Goal: Information Seeking & Learning: Compare options

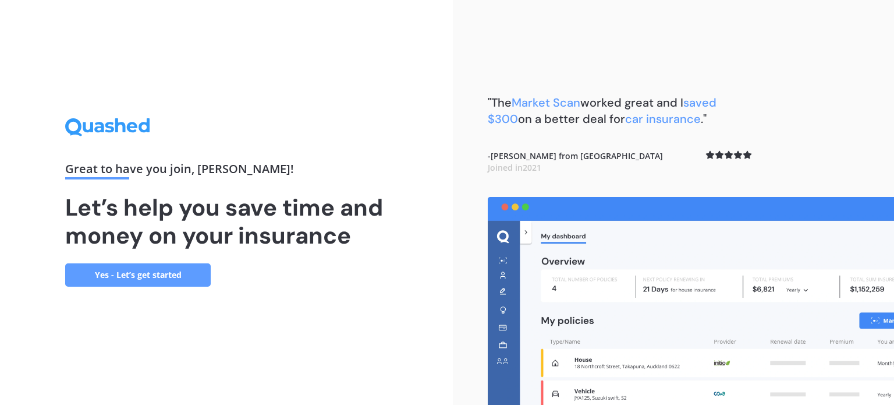
click at [142, 276] on link "Yes - Let’s get started" at bounding box center [138, 274] width 146 height 23
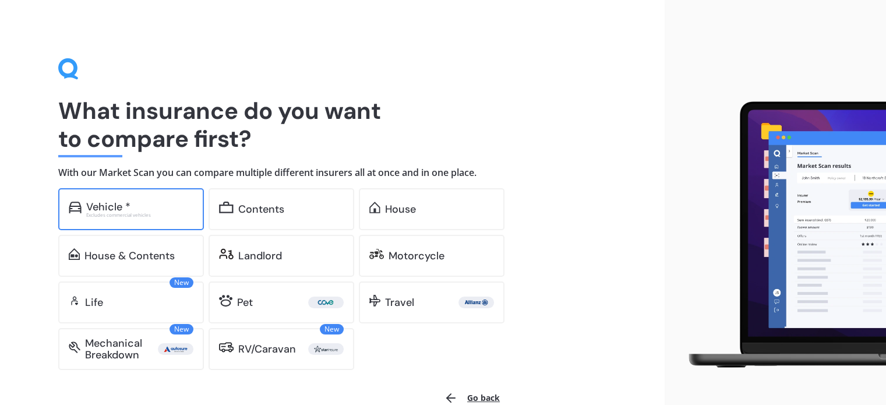
click at [148, 208] on div "Vehicle *" at bounding box center [139, 207] width 107 height 12
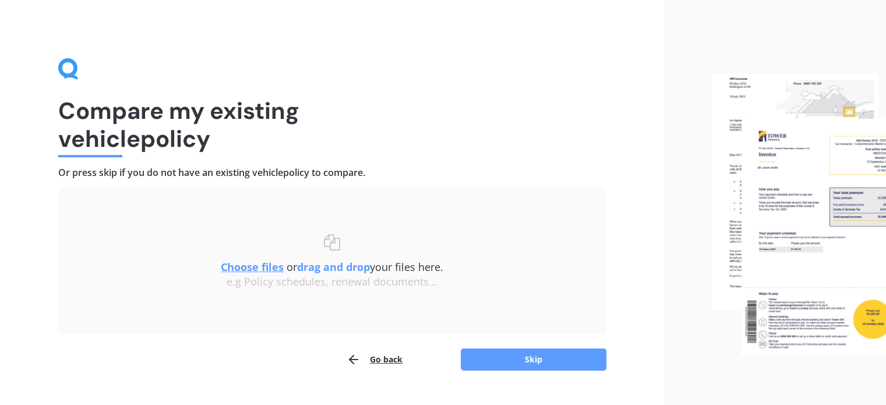
click at [264, 266] on u "Choose files" at bounding box center [252, 267] width 63 height 14
click at [263, 263] on u "Choose files" at bounding box center [252, 267] width 63 height 14
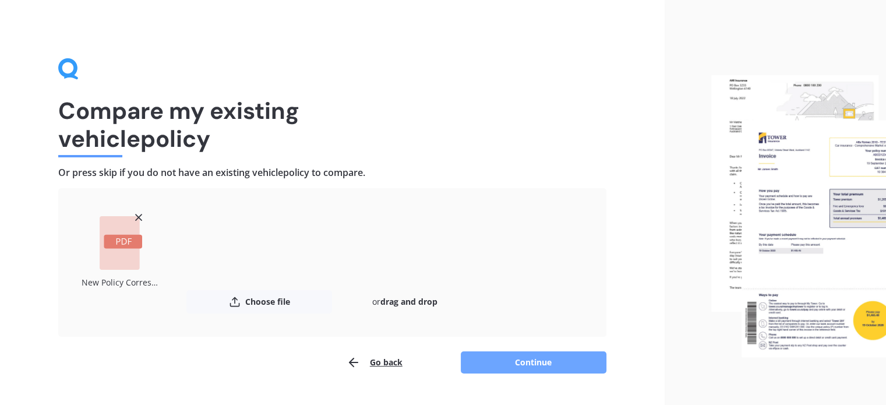
click at [540, 365] on button "Continue" at bounding box center [534, 362] width 146 height 22
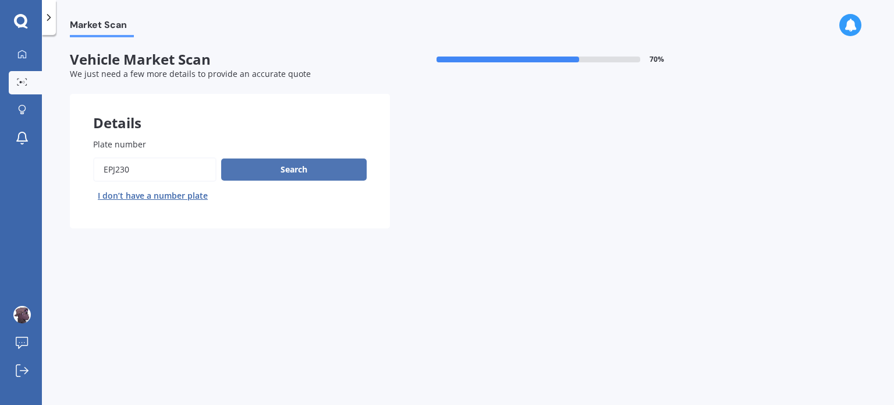
click at [305, 169] on button "Search" at bounding box center [294, 169] width 146 height 22
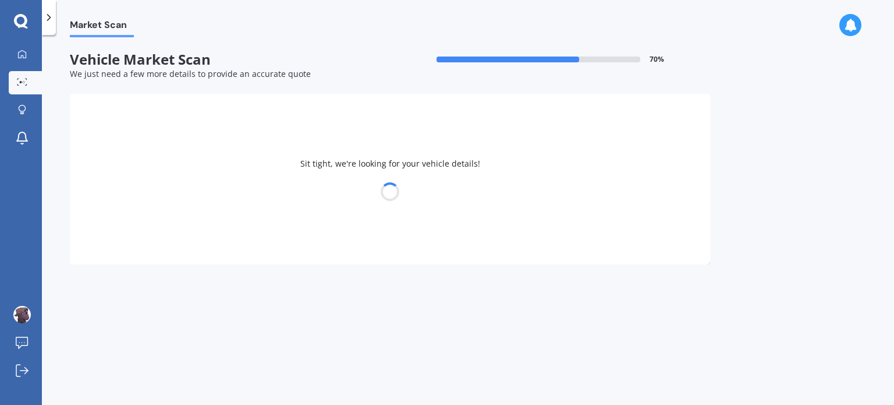
select select "TOYOTA"
select select "CALDINA"
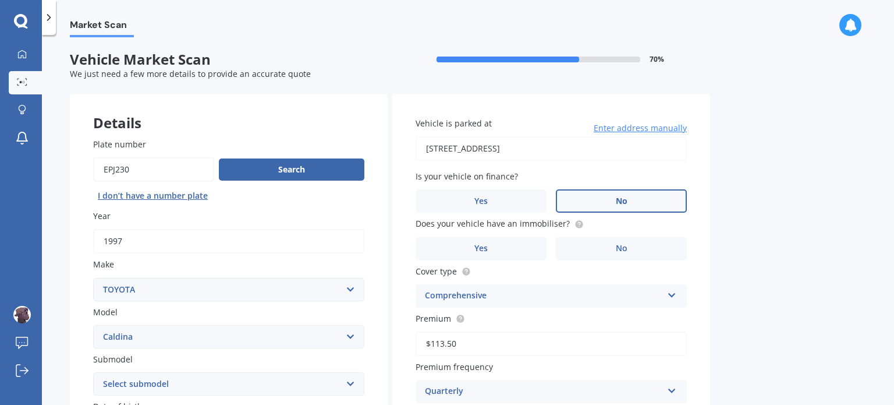
click at [613, 204] on label "No" at bounding box center [621, 200] width 131 height 23
click at [0, 0] on input "No" at bounding box center [0, 0] width 0 height 0
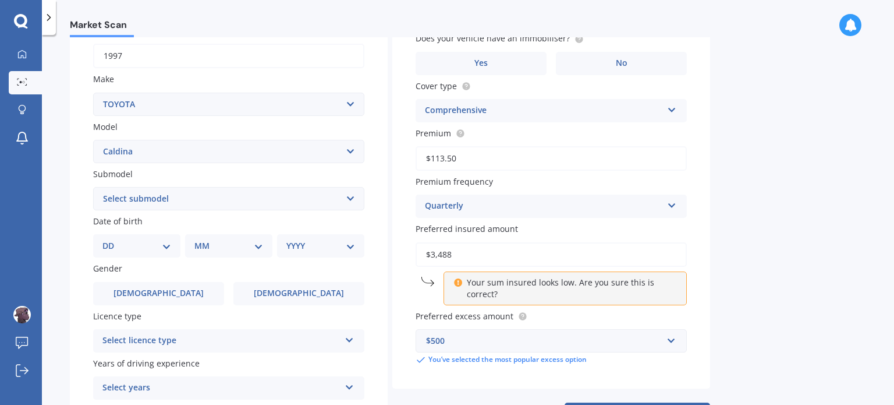
scroll to position [186, 0]
click at [155, 250] on select "DD 01 02 03 04 05 06 07 08 09 10 11 12 13 14 15 16 17 18 19 20 21 22 23 24 25 2…" at bounding box center [136, 245] width 69 height 13
select select "20"
click at [112, 239] on select "DD 01 02 03 04 05 06 07 08 09 10 11 12 13 14 15 16 17 18 19 20 21 22 23 24 25 2…" at bounding box center [136, 245] width 69 height 13
click at [237, 242] on select "MM 01 02 03 04 05 06 07 08 09 10 11 12" at bounding box center [231, 245] width 64 height 13
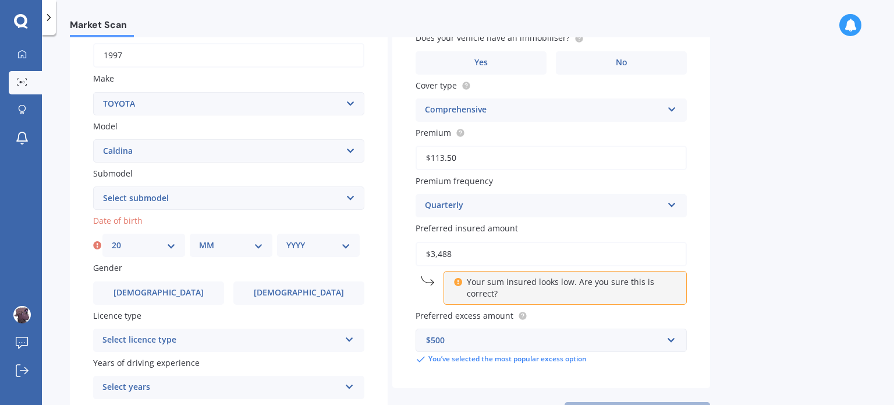
select select "06"
click at [199, 239] on select "MM 01 02 03 04 05 06 07 08 09 10 11 12" at bounding box center [231, 245] width 64 height 13
click at [298, 240] on select "YYYY 2025 2024 2023 2022 2021 2020 2019 2018 2017 2016 2015 2014 2013 2012 2011…" at bounding box center [319, 245] width 64 height 13
click at [287, 239] on select "YYYY 2025 2024 2023 2022 2021 2020 2019 2018 2017 2016 2015 2014 2013 2012 2011…" at bounding box center [319, 245] width 64 height 13
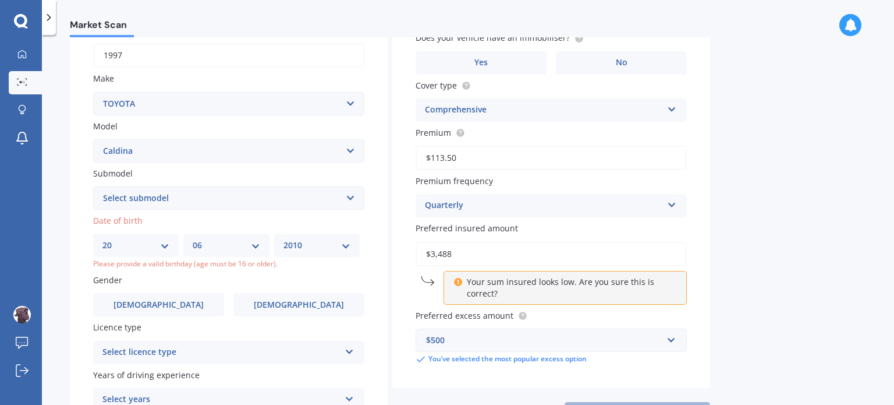
scroll to position [293, 0]
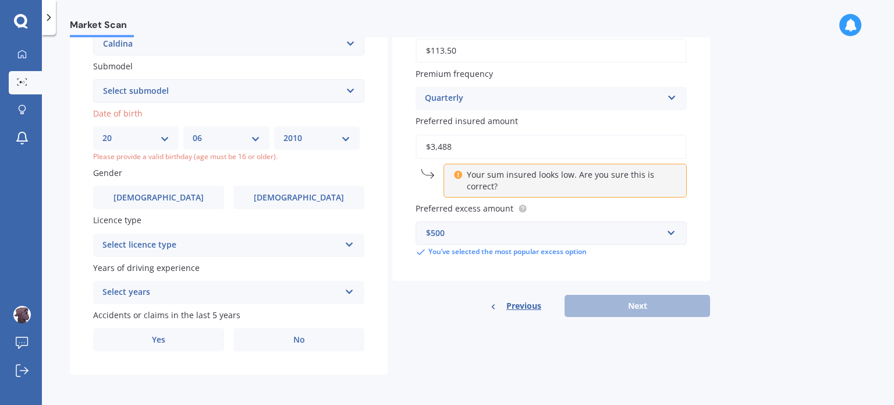
click at [348, 137] on select "YYYY 2025 2024 2023 2022 2021 2020 2019 2018 2017 2016 2015 2014 2013 2012 2011…" at bounding box center [317, 138] width 67 height 13
select select "1966"
click at [287, 143] on select "YYYY 2025 2024 2023 2022 2021 2020 2019 2018 2017 2016 2015 2014 2013 2012 2011…" at bounding box center [317, 138] width 67 height 13
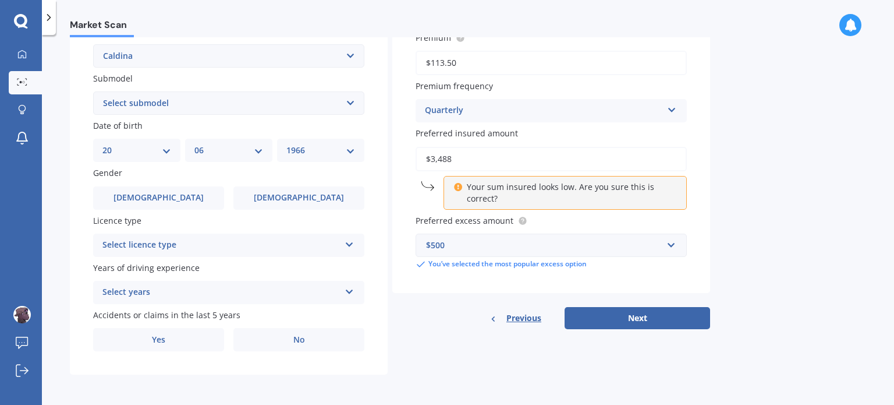
click at [195, 248] on div "Select licence type" at bounding box center [221, 245] width 238 height 14
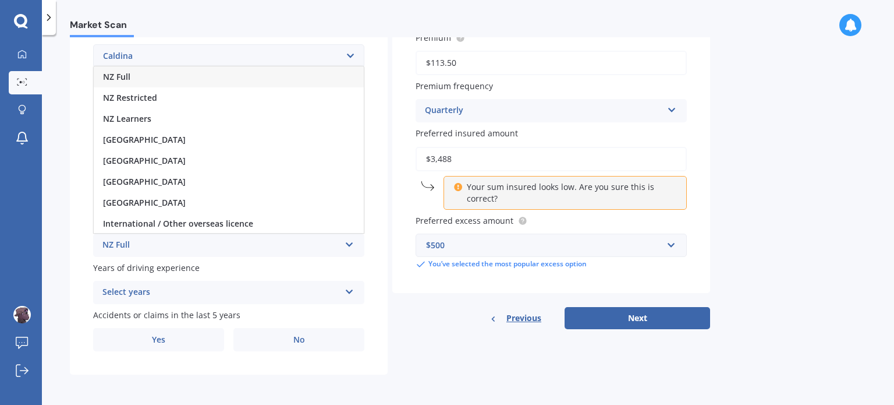
click at [158, 77] on div "NZ Full" at bounding box center [229, 76] width 270 height 21
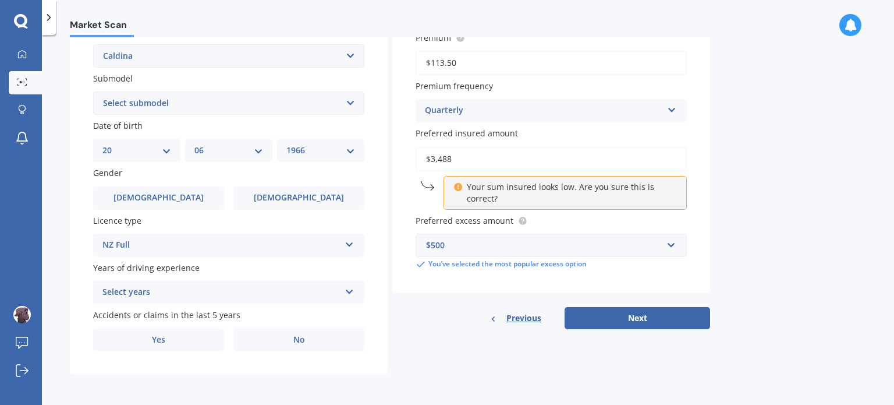
click at [195, 288] on div "Select years" at bounding box center [221, 292] width 238 height 14
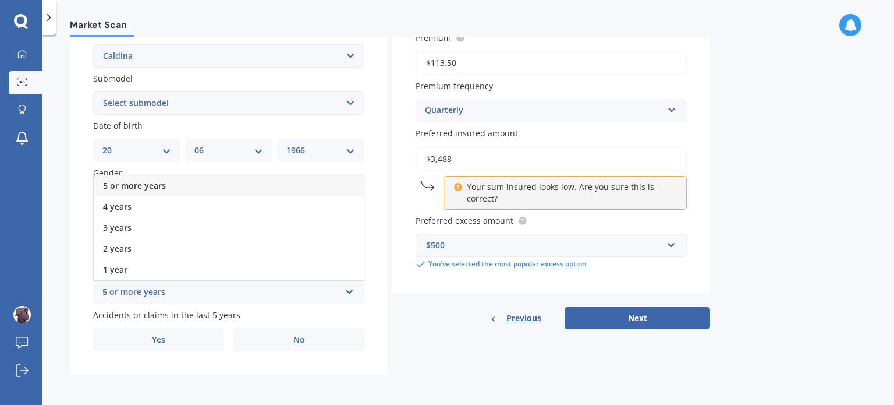
click at [185, 186] on div "5 or more years" at bounding box center [229, 185] width 270 height 21
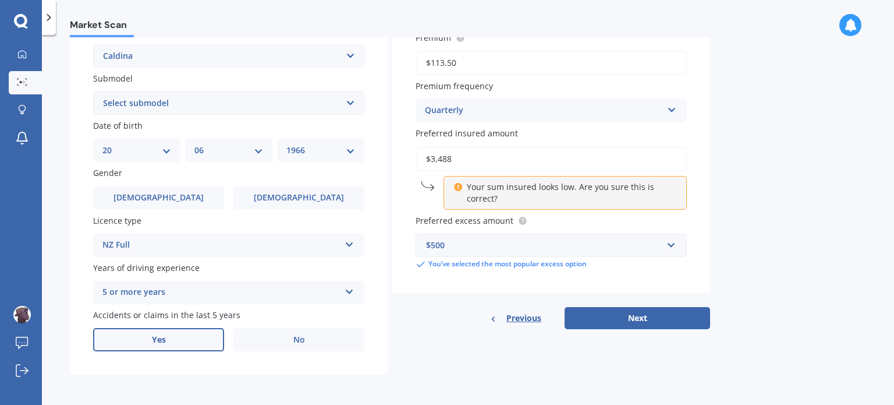
click at [199, 334] on label "Yes" at bounding box center [158, 339] width 131 height 23
click at [0, 0] on input "Yes" at bounding box center [0, 0] width 0 height 0
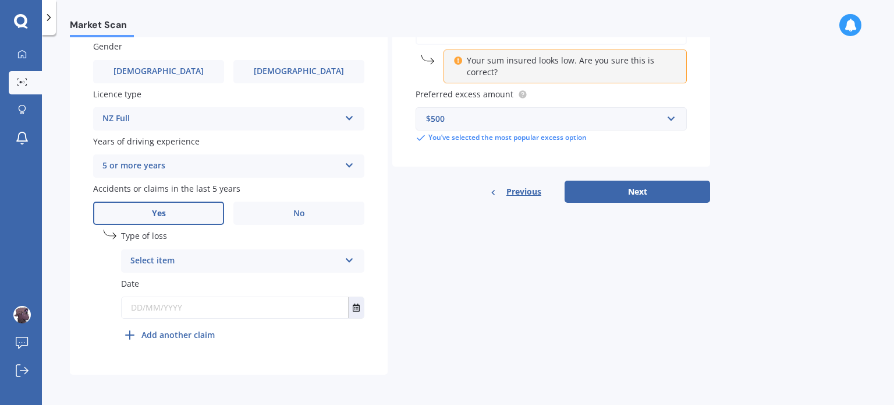
click at [305, 252] on div "Select item At fault accident Not at fault accident" at bounding box center [242, 260] width 243 height 23
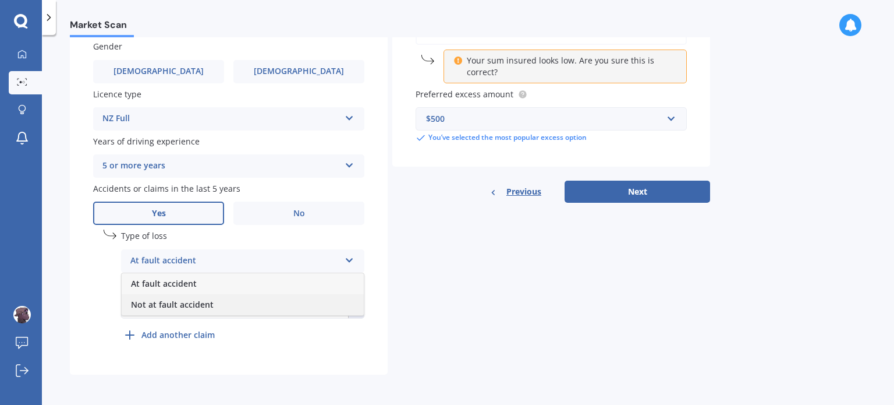
click at [229, 301] on div "Not at fault accident" at bounding box center [243, 304] width 242 height 21
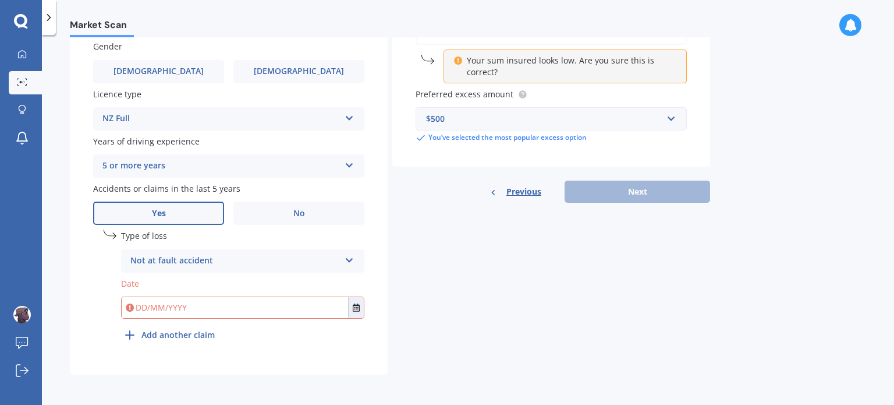
click at [264, 260] on div "Not at fault accident" at bounding box center [235, 261] width 210 height 14
click at [238, 303] on div "Not at fault accident" at bounding box center [243, 304] width 242 height 21
click at [210, 309] on input "text" at bounding box center [235, 307] width 227 height 21
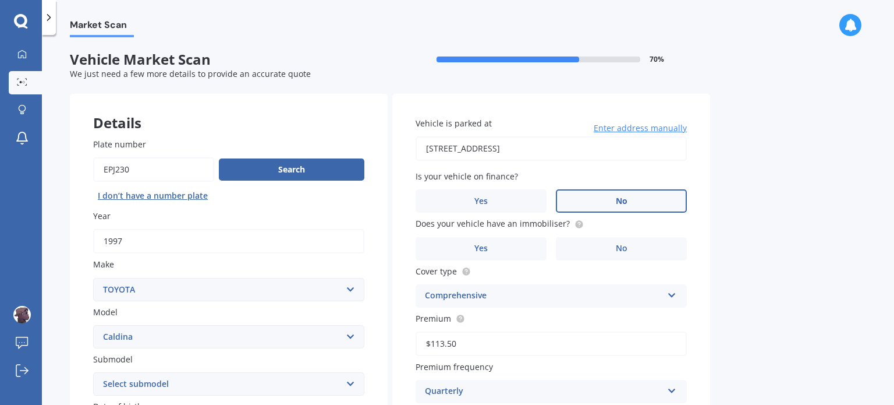
scroll to position [12, 0]
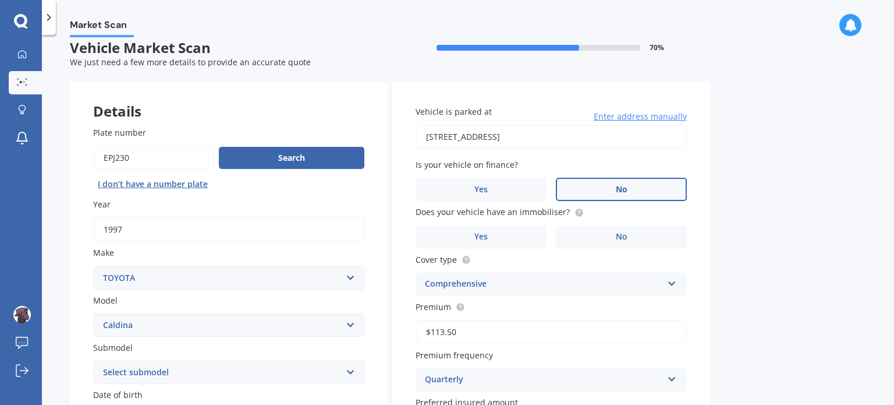
type input "[DATE]"
click at [594, 185] on label "No" at bounding box center [621, 189] width 131 height 23
click at [0, 0] on input "No" at bounding box center [0, 0] width 0 height 0
click at [603, 232] on label "No" at bounding box center [621, 236] width 131 height 23
click at [0, 0] on input "No" at bounding box center [0, 0] width 0 height 0
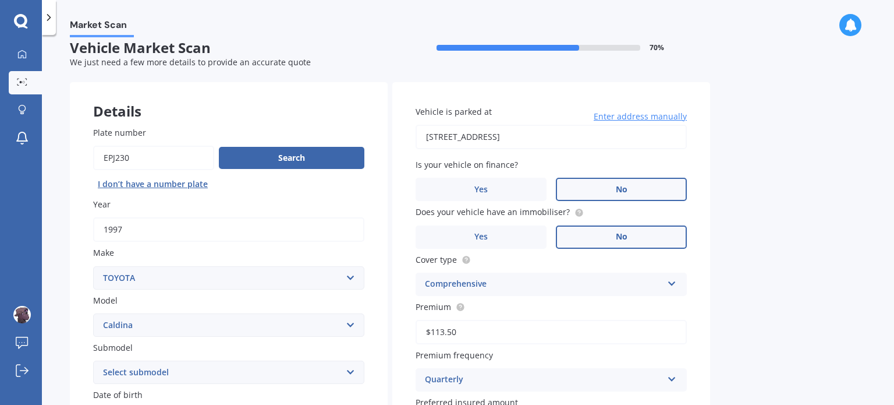
click at [581, 287] on div "Comprehensive" at bounding box center [544, 284] width 238 height 14
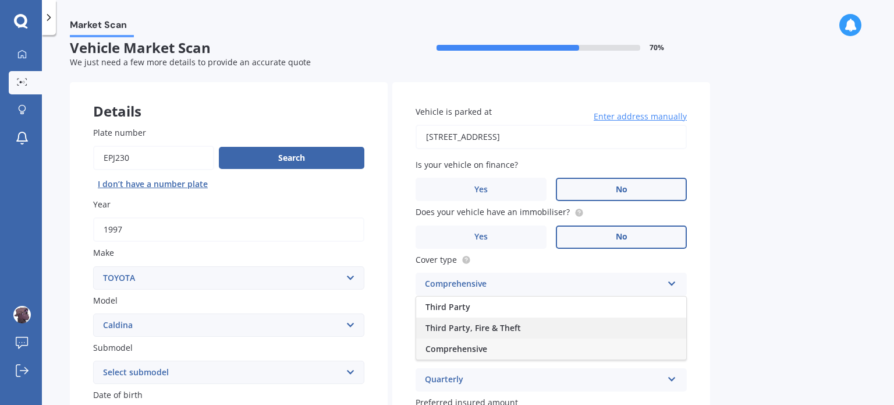
click at [525, 327] on div "Third Party, Fire & Theft" at bounding box center [551, 327] width 270 height 21
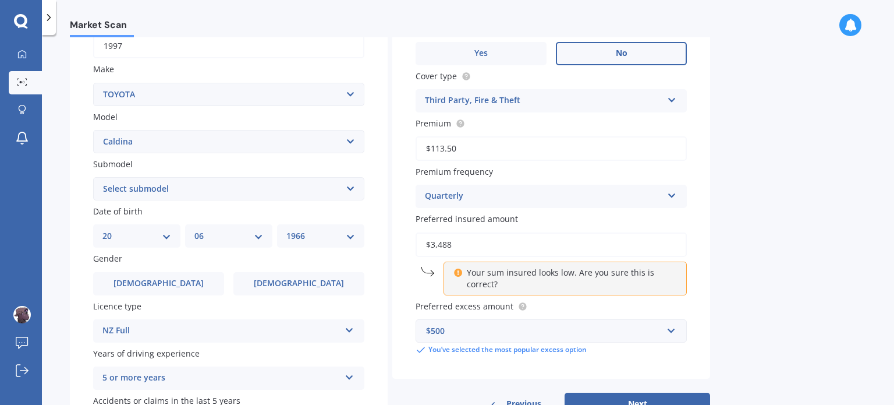
scroll to position [196, 0]
click at [479, 244] on input "$3,488" at bounding box center [551, 244] width 271 height 24
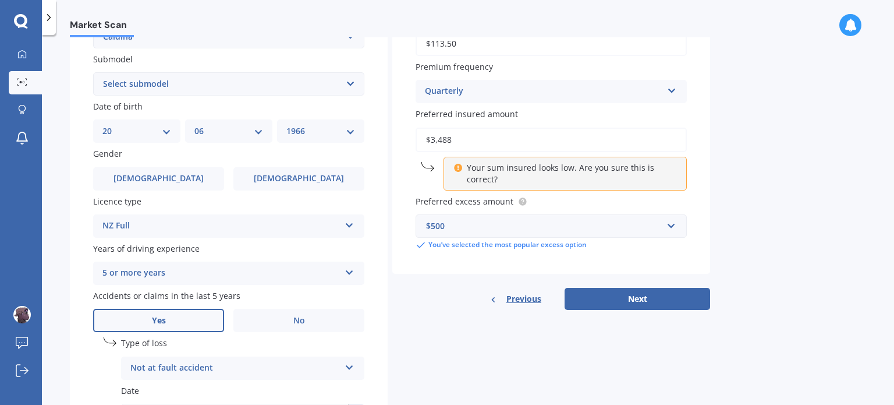
scroll to position [300, 0]
click at [628, 300] on button "Next" at bounding box center [638, 298] width 146 height 22
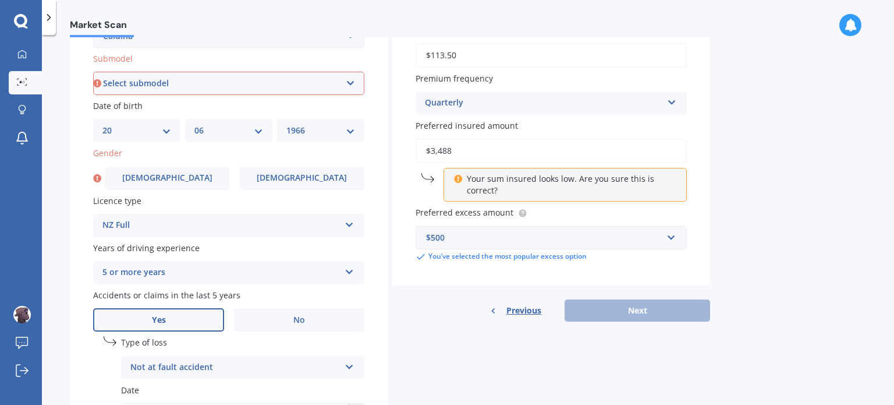
click at [345, 84] on select "Select submodel (All other) Diesel 4WD Turbo Diesel Non-Turbo GT-T Turbo Petrol…" at bounding box center [228, 83] width 271 height 23
select select "PETROL WAGON"
click at [93, 72] on select "Select submodel (All other) Diesel 4WD Turbo Diesel Non-Turbo GT-T Turbo Petrol…" at bounding box center [228, 83] width 271 height 23
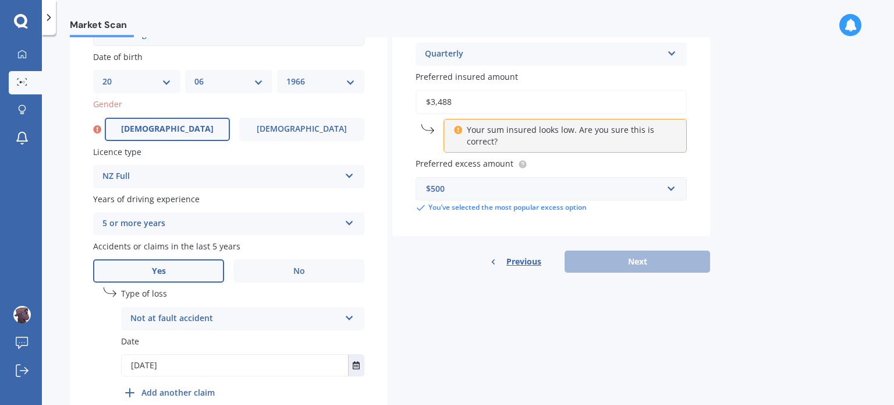
click at [181, 122] on label "[DEMOGRAPHIC_DATA]" at bounding box center [167, 129] width 125 height 23
click at [0, 0] on input "[DEMOGRAPHIC_DATA]" at bounding box center [0, 0] width 0 height 0
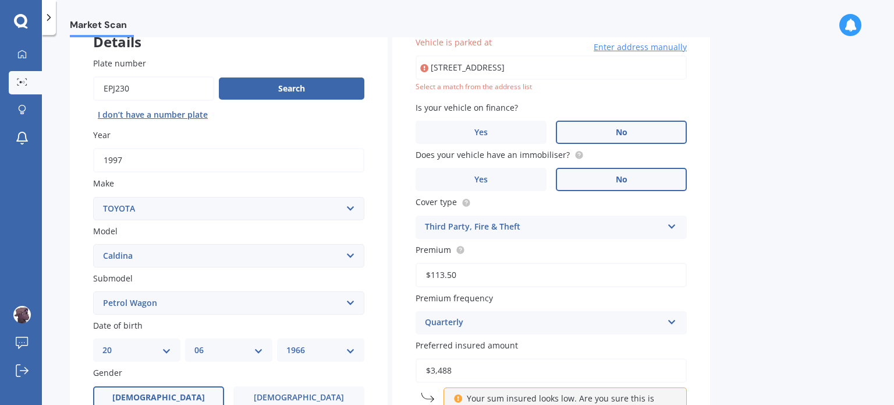
scroll to position [79, 0]
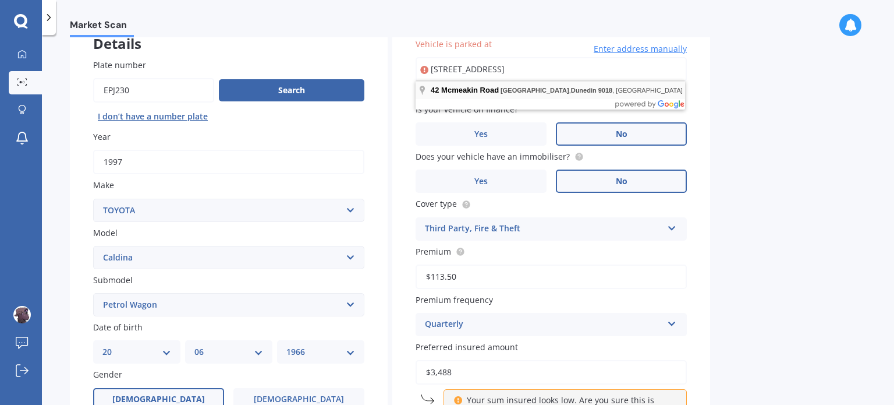
type input "[STREET_ADDRESS]"
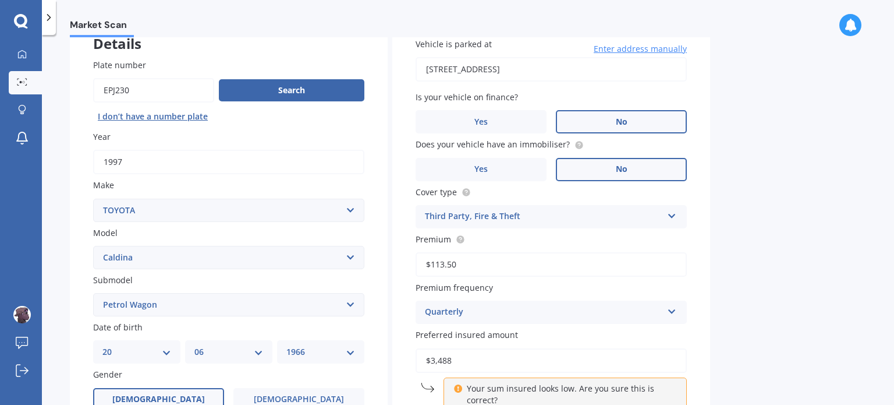
scroll to position [238, 0]
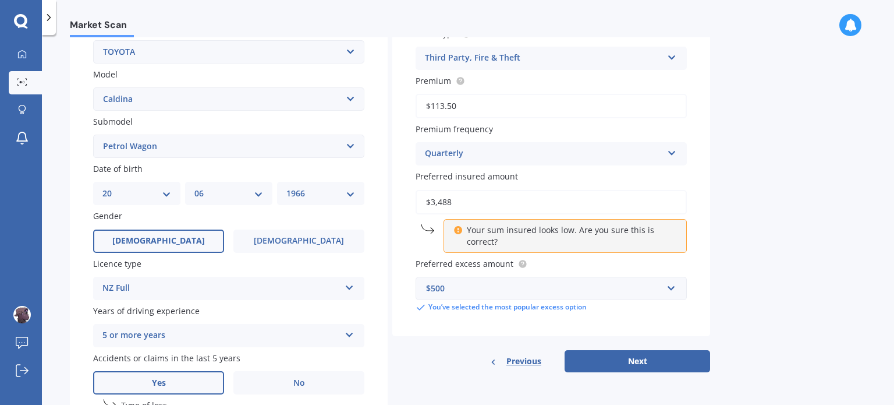
click at [507, 207] on input "$3,488" at bounding box center [551, 202] width 271 height 24
type input "$3"
type input "$4,000"
click at [668, 360] on button "Next" at bounding box center [638, 361] width 146 height 22
select select "20"
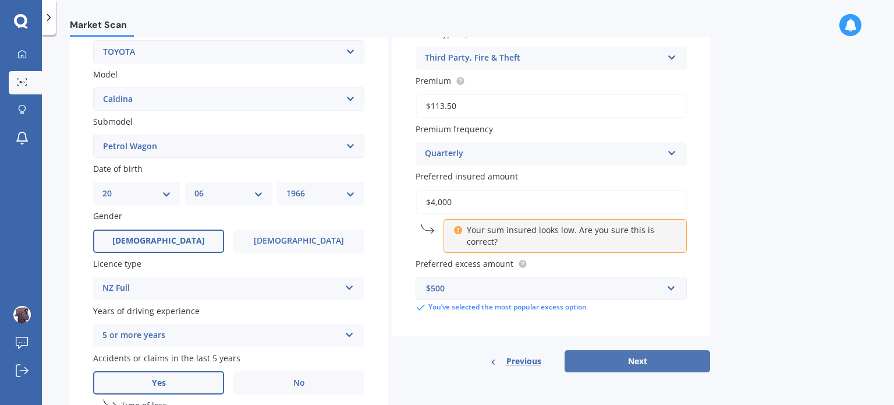
select select "06"
select select "1966"
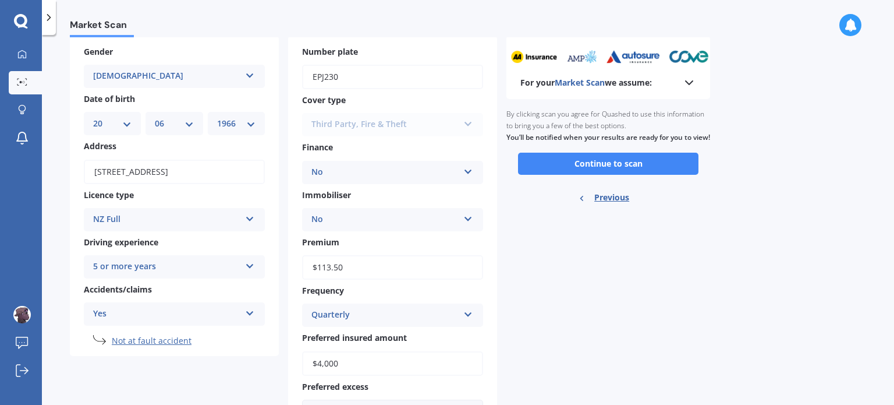
scroll to position [52, 0]
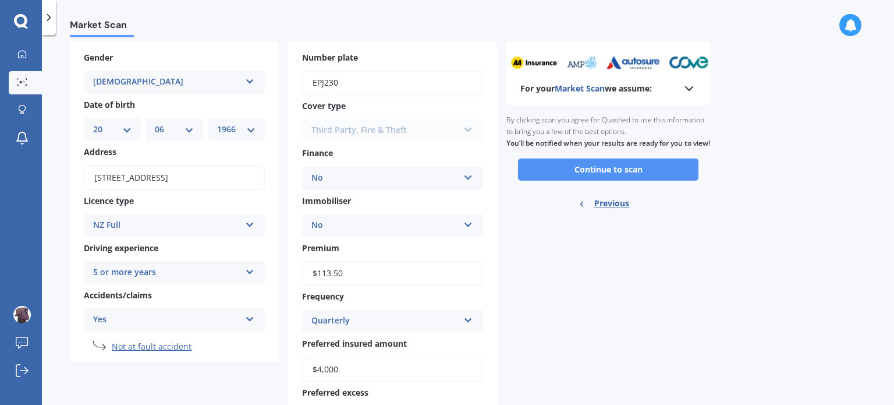
click at [582, 181] on button "Continue to scan" at bounding box center [608, 169] width 181 height 22
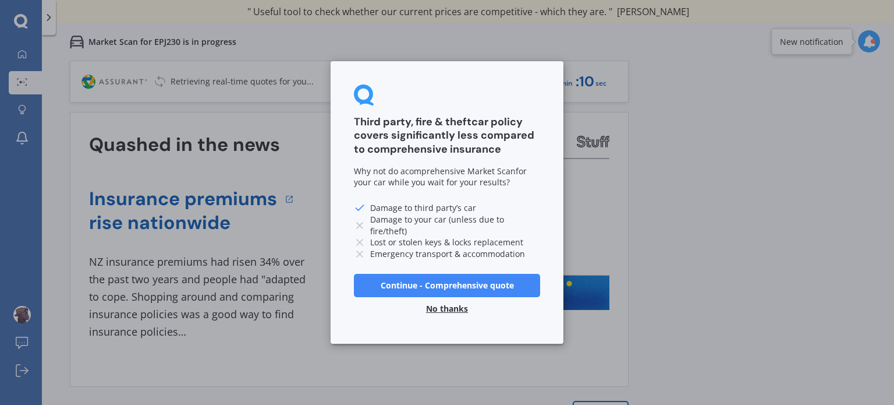
click at [455, 306] on button "No thanks" at bounding box center [447, 308] width 56 height 23
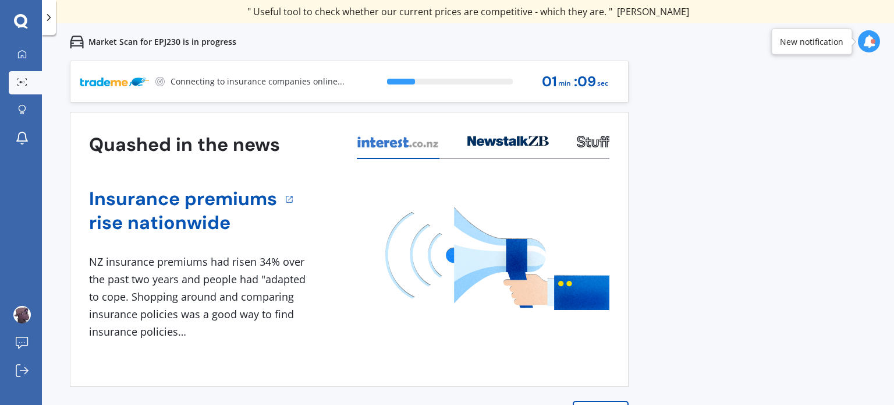
click at [455, 306] on img at bounding box center [498, 258] width 224 height 103
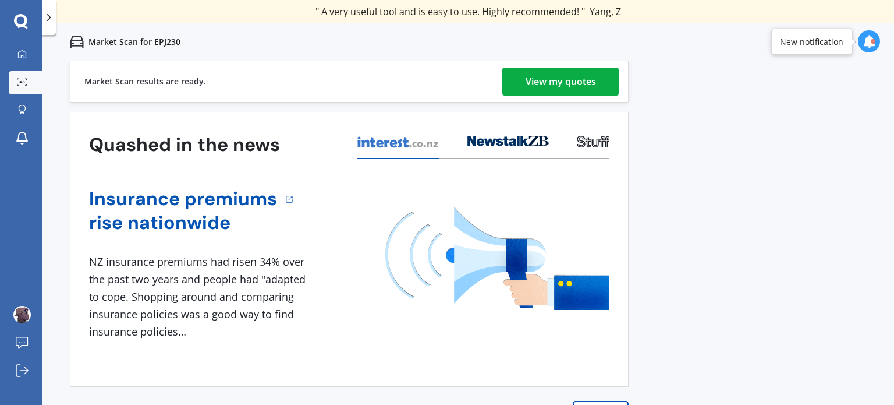
click at [562, 82] on div "View my quotes" at bounding box center [561, 82] width 70 height 28
